Goal: Task Accomplishment & Management: Manage account settings

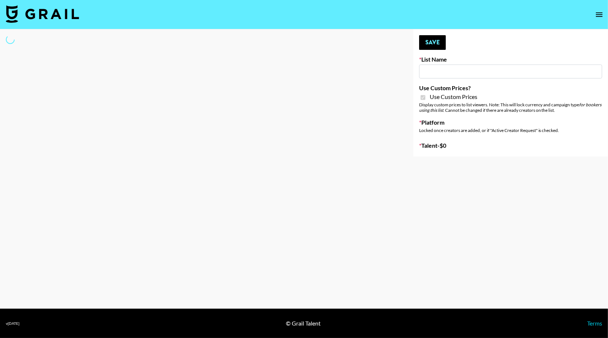
type input "Grace Club"
checkbox input "true"
select select "Brand"
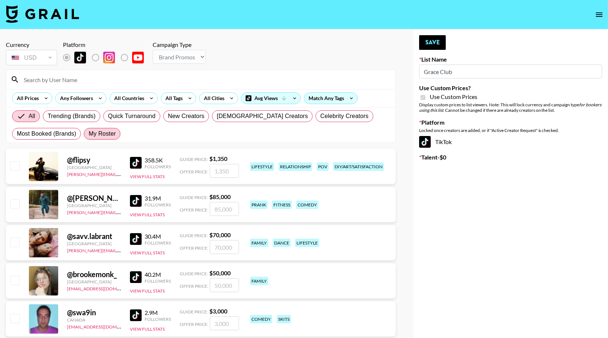
click at [109, 136] on span "My Roster" at bounding box center [102, 133] width 27 height 9
click at [89, 134] on input "My Roster" at bounding box center [89, 134] width 0 height 0
radio input "true"
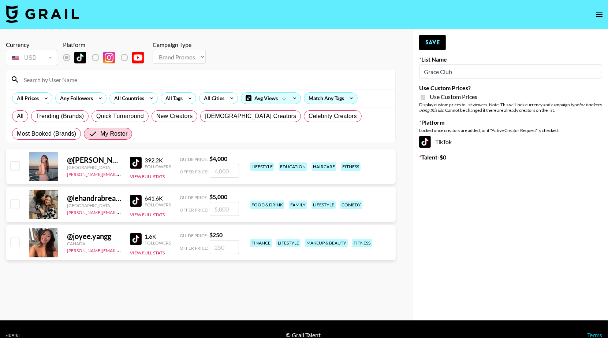
click at [14, 167] on input "checkbox" at bounding box center [14, 165] width 9 height 9
checkbox input "true"
type input "4000"
click at [15, 206] on input "checkbox" at bounding box center [14, 203] width 9 height 9
checkbox input "true"
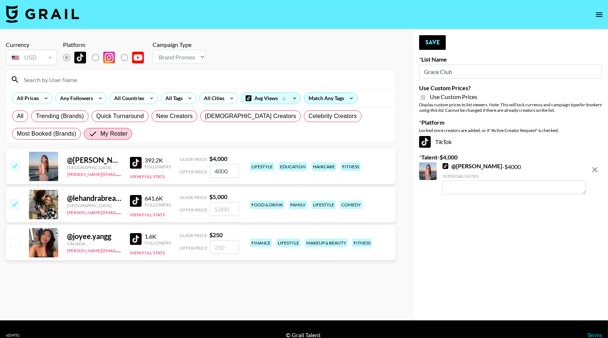
type input "5000"
click at [15, 206] on input "checkbox" at bounding box center [14, 203] width 9 height 9
checkbox input "false"
click at [14, 244] on input "checkbox" at bounding box center [14, 241] width 9 height 9
checkbox input "true"
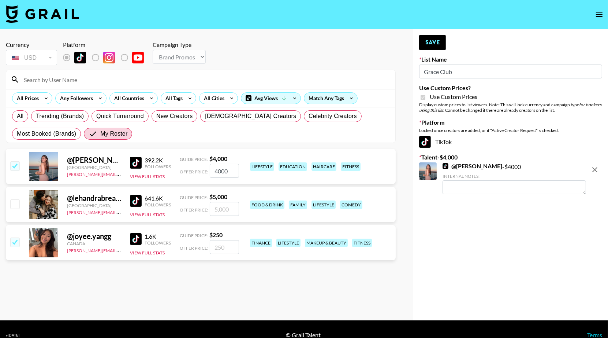
type input "250"
click at [13, 204] on input "checkbox" at bounding box center [14, 203] width 9 height 9
checkbox input "true"
type input "5000"
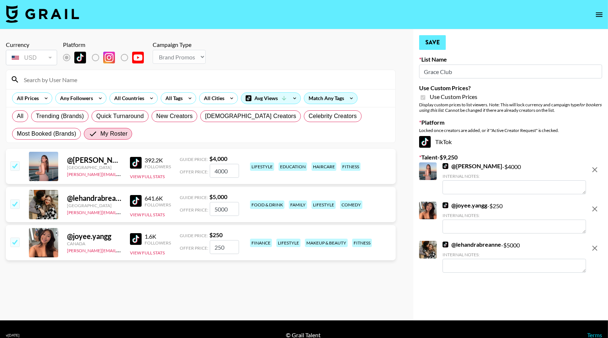
click at [440, 45] on button "Save" at bounding box center [432, 42] width 27 height 15
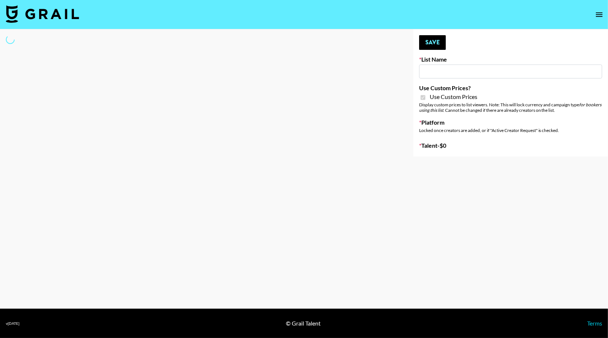
select select "Brand"
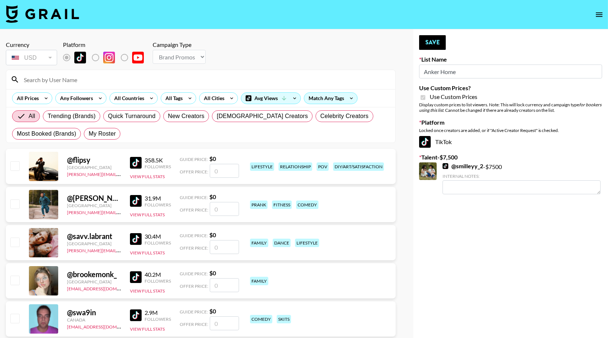
type input "Anker Home"
checkbox input "true"
click at [109, 134] on span "My Roster" at bounding box center [102, 133] width 27 height 9
click at [89, 134] on input "My Roster" at bounding box center [89, 134] width 0 height 0
radio input "true"
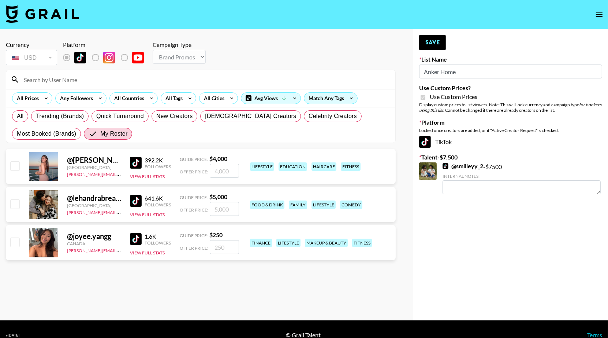
click at [13, 207] on input "checkbox" at bounding box center [14, 203] width 9 height 9
checkbox input "true"
type input "5000"
click at [419, 42] on button "Save" at bounding box center [432, 42] width 27 height 15
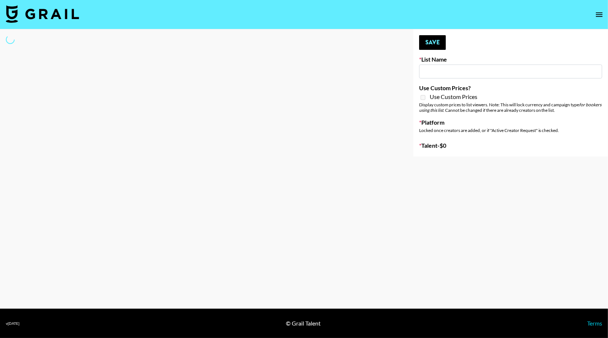
select select "Song"
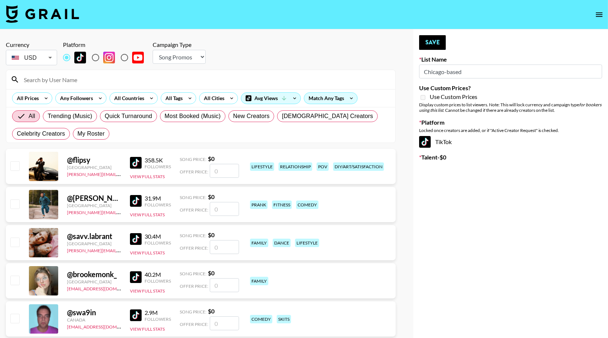
type input "Chicago-based"
click at [100, 129] on label "My Roster" at bounding box center [91, 134] width 37 height 12
click at [78, 134] on input "My Roster" at bounding box center [78, 134] width 0 height 0
radio input "true"
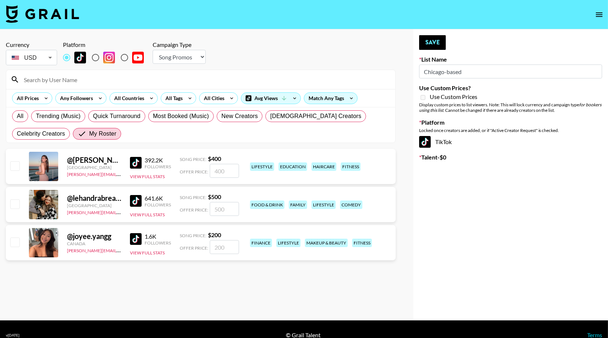
click at [15, 205] on input "checkbox" at bounding box center [14, 203] width 9 height 9
checkbox input "true"
type input "500"
click at [471, 183] on textarea at bounding box center [515, 187] width 144 height 14
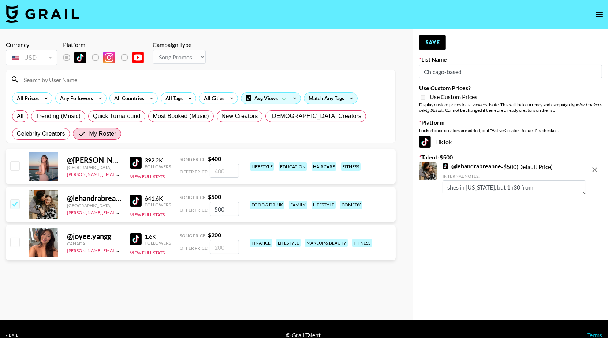
scroll to position [6, 0]
type textarea "shes in [US_STATE], but 1h30 from [GEOGRAPHIC_DATA] if anything!"
click at [13, 204] on input "checkbox" at bounding box center [14, 203] width 9 height 9
checkbox input "true"
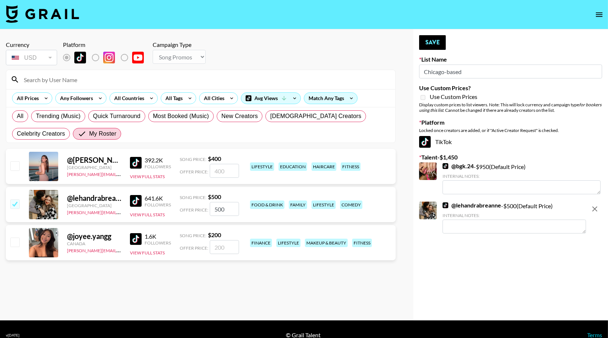
click at [493, 226] on textarea at bounding box center [515, 226] width 144 height 14
type textarea "in [US_STATE], but 1h30 drive from chica"
